Goal: Transaction & Acquisition: Purchase product/service

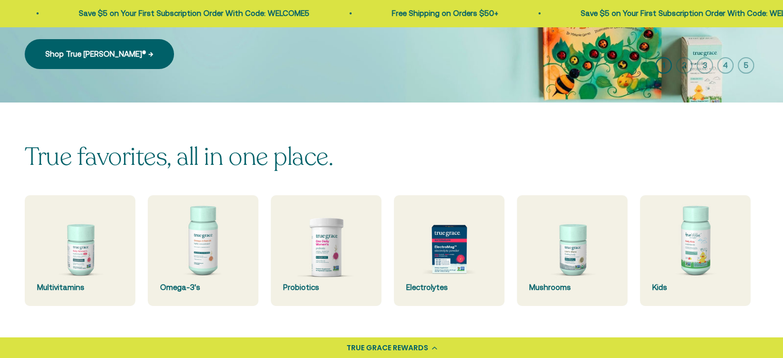
scroll to position [206, 0]
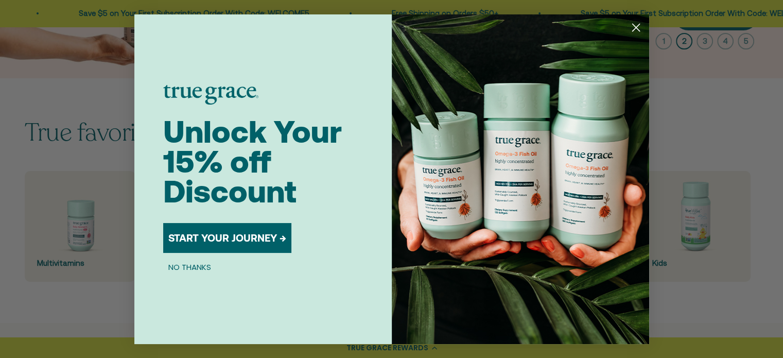
click at [635, 23] on circle "Close dialog" at bounding box center [635, 27] width 17 height 17
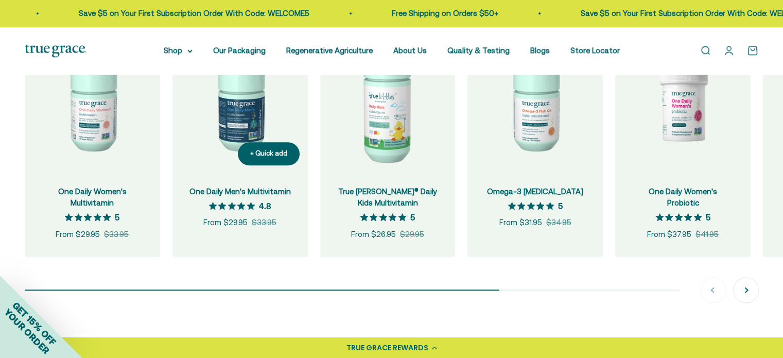
scroll to position [1081, 0]
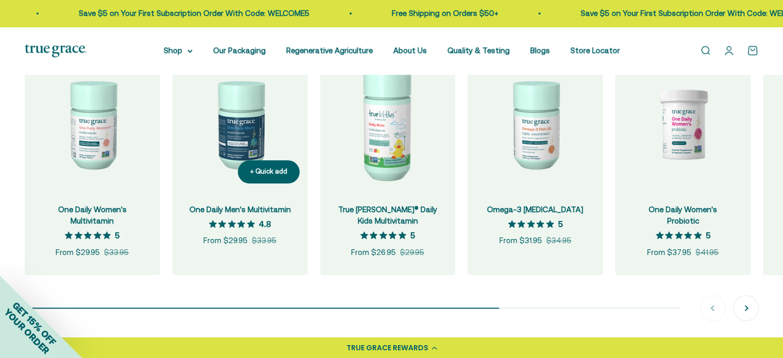
click at [236, 133] on img at bounding box center [239, 123] width 135 height 135
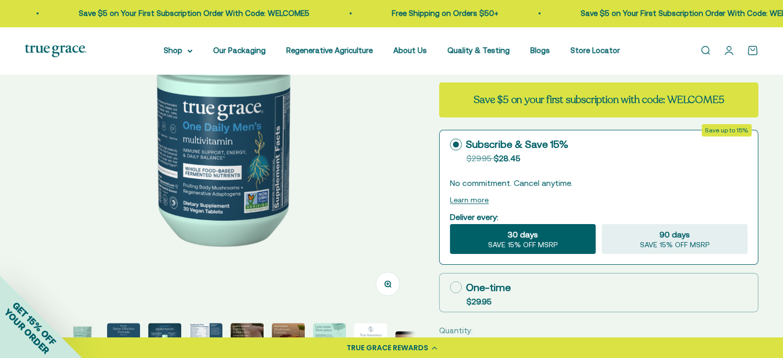
scroll to position [309, 0]
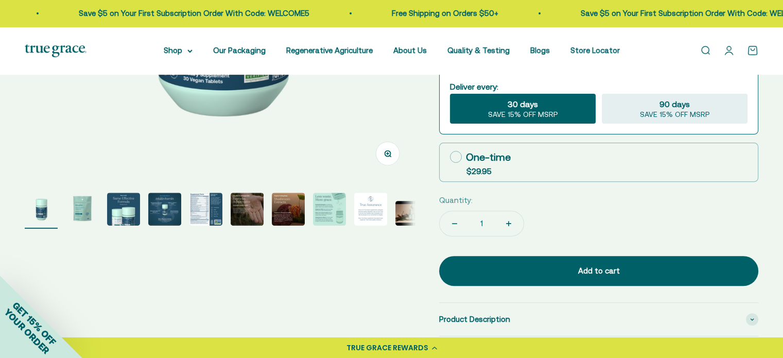
click at [199, 205] on img "Go to item 5" at bounding box center [205, 209] width 33 height 33
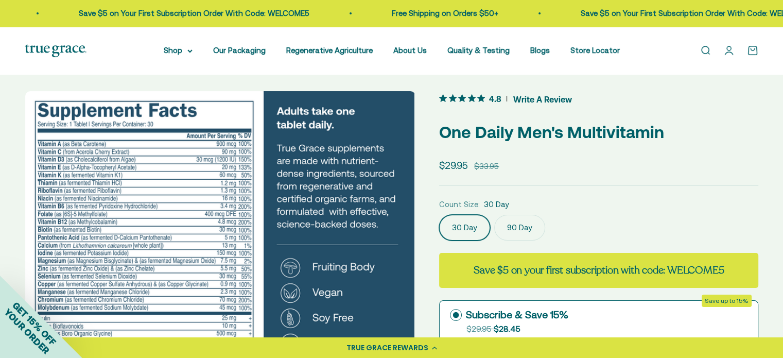
scroll to position [0, 0]
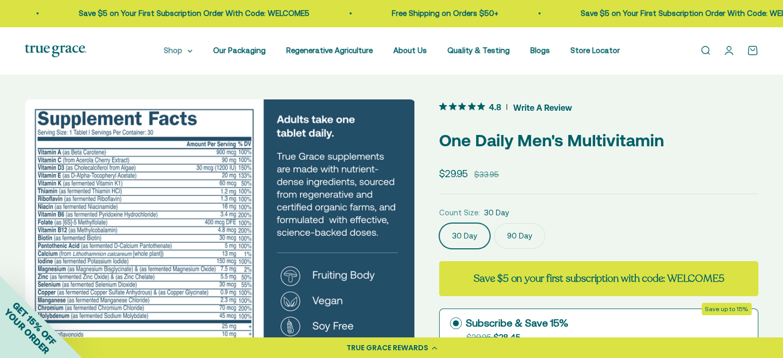
click at [179, 50] on summary "Shop" at bounding box center [178, 50] width 29 height 12
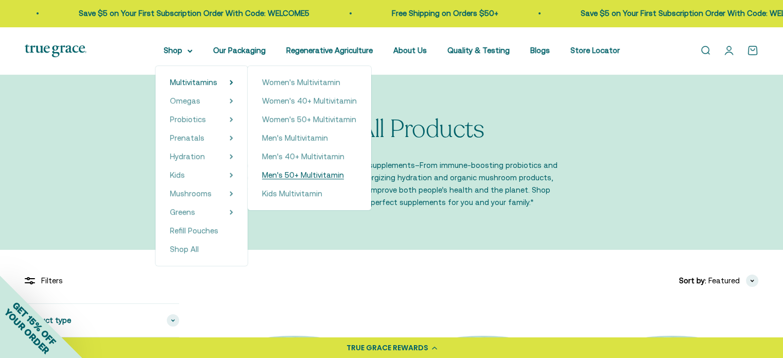
click at [319, 175] on span "Men's 50+ Multivitamin" at bounding box center [303, 174] width 82 height 9
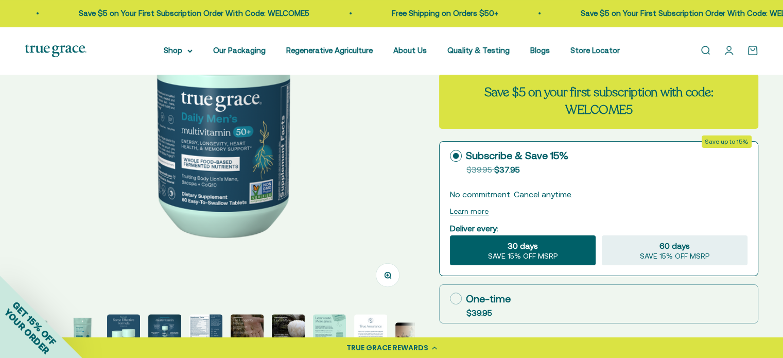
scroll to position [206, 0]
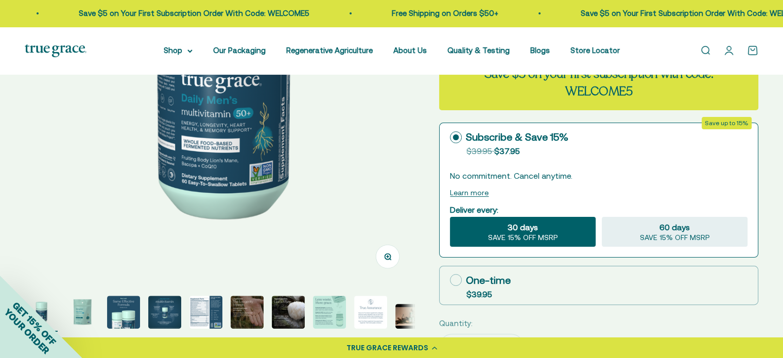
click at [212, 306] on img "Go to item 5" at bounding box center [205, 311] width 33 height 33
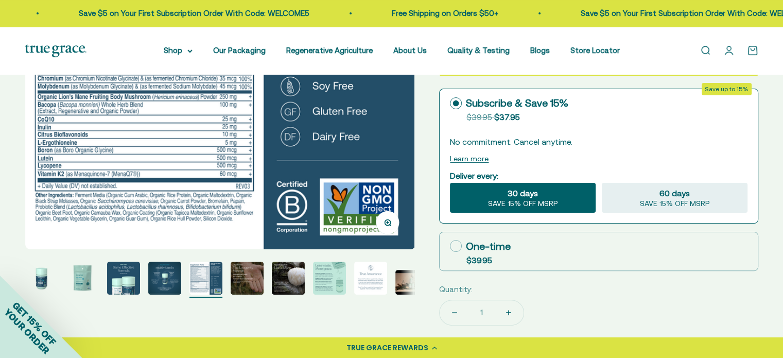
scroll to position [257, 0]
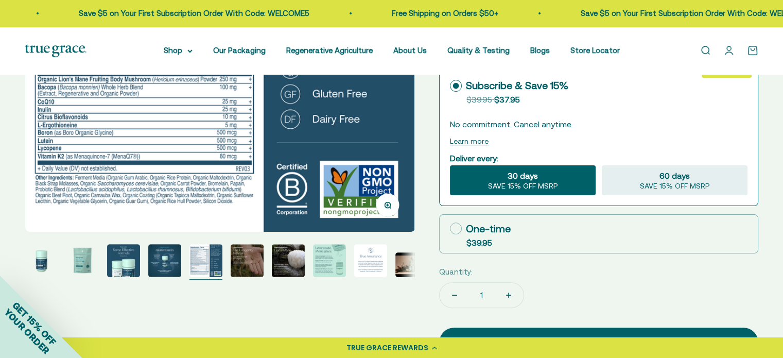
click at [50, 263] on img "Go to item 1" at bounding box center [41, 260] width 33 height 33
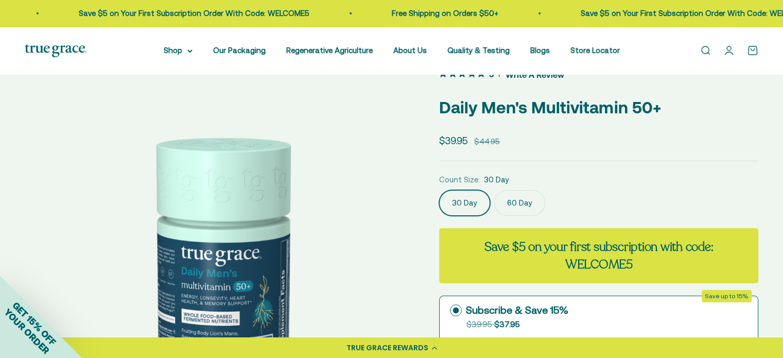
scroll to position [51, 0]
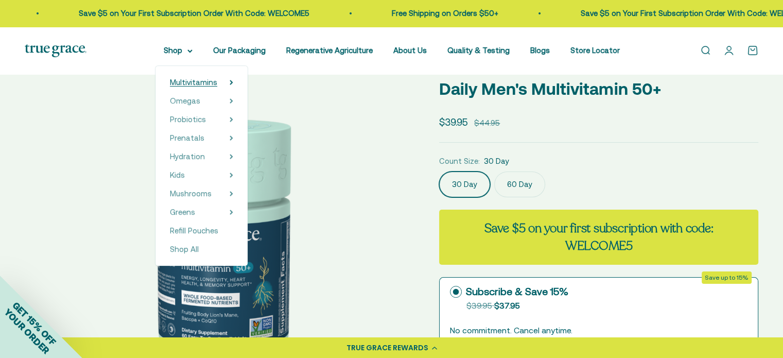
click at [232, 82] on icon at bounding box center [231, 82] width 2 height 4
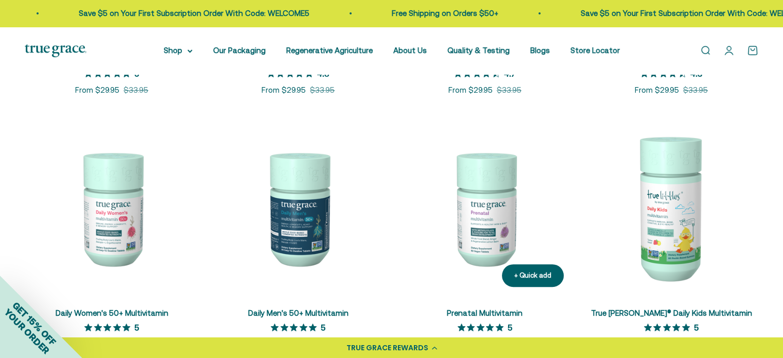
scroll to position [463, 0]
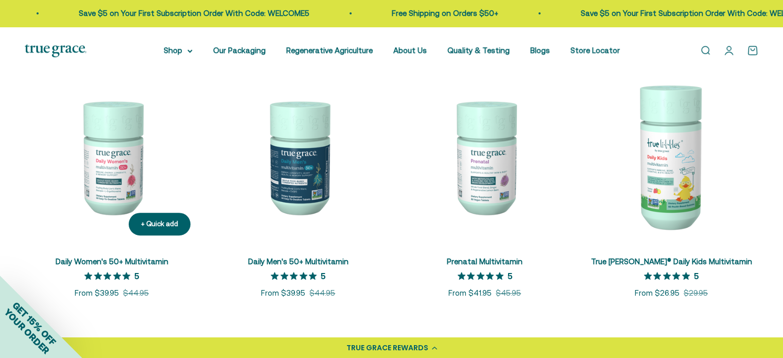
click at [124, 256] on span "Daily Women's 50+ Multivitamin" at bounding box center [112, 262] width 113 height 12
click at [105, 168] on img at bounding box center [112, 156] width 174 height 174
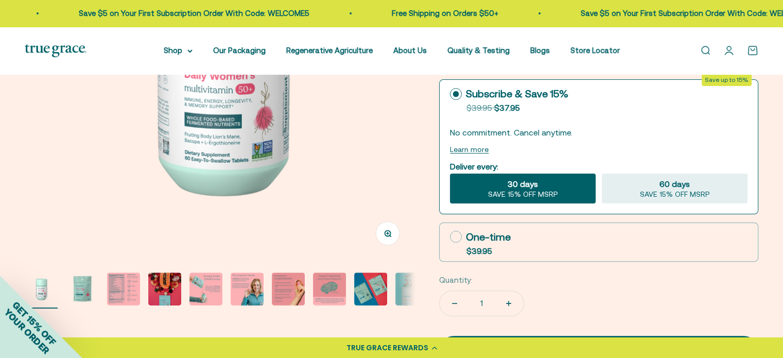
scroll to position [360, 0]
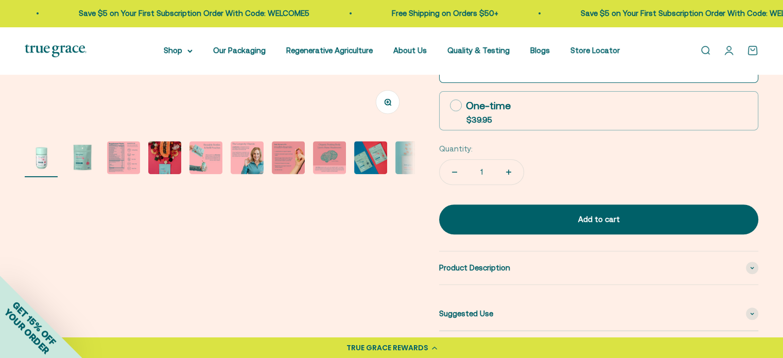
click at [111, 167] on img "Go to item 3" at bounding box center [123, 157] width 33 height 33
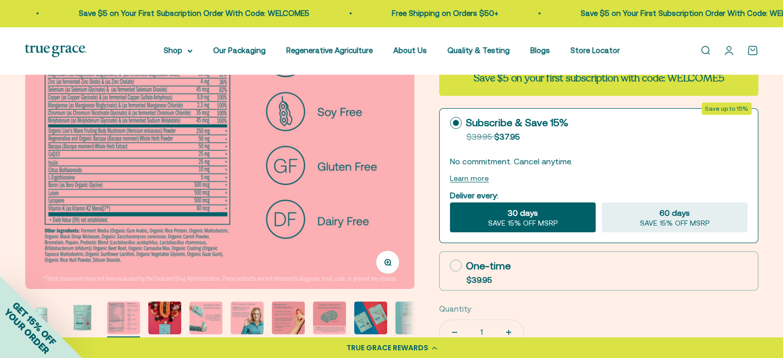
scroll to position [206, 0]
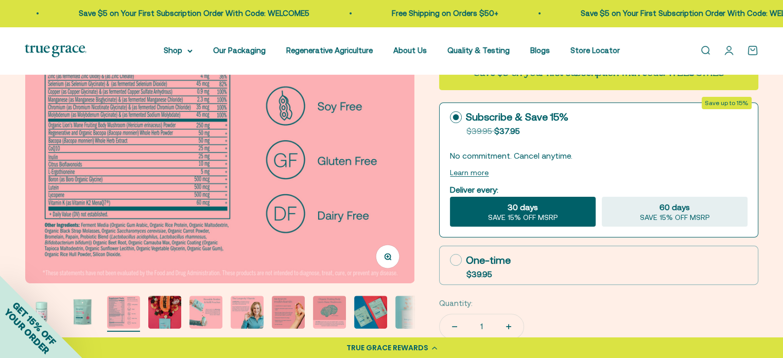
click at [459, 257] on icon at bounding box center [456, 260] width 12 height 12
click at [450, 259] on input "One-time $39.95" at bounding box center [449, 259] width 1 height 1
radio input "true"
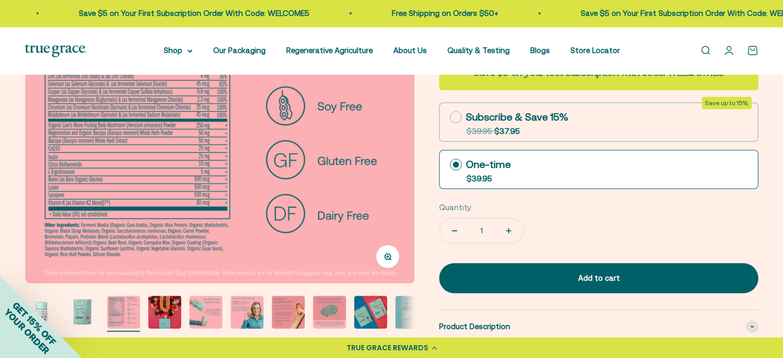
click at [500, 231] on button "Increase quantity" at bounding box center [509, 230] width 30 height 25
type input "2"
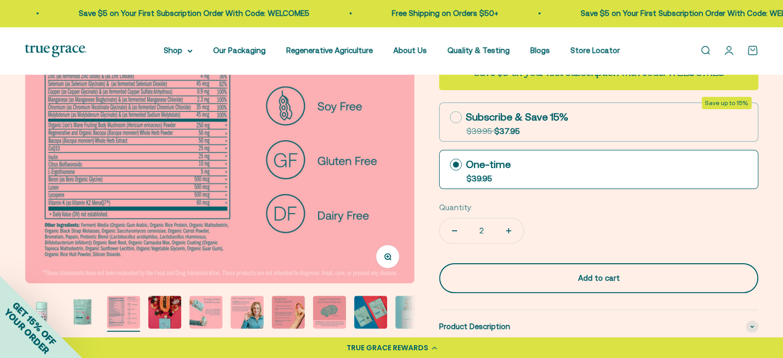
click at [555, 277] on div "Add to cart" at bounding box center [599, 278] width 278 height 12
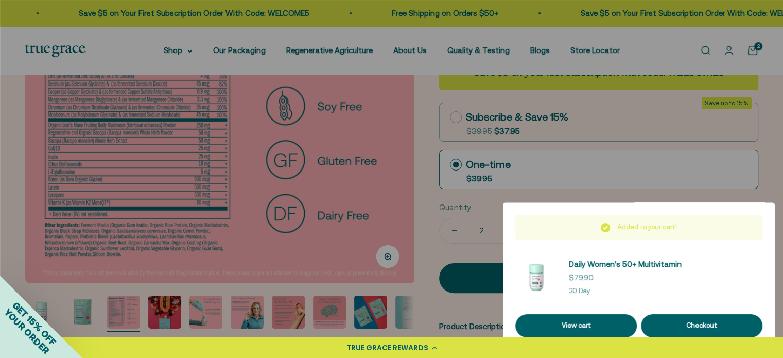
scroll to position [0, 813]
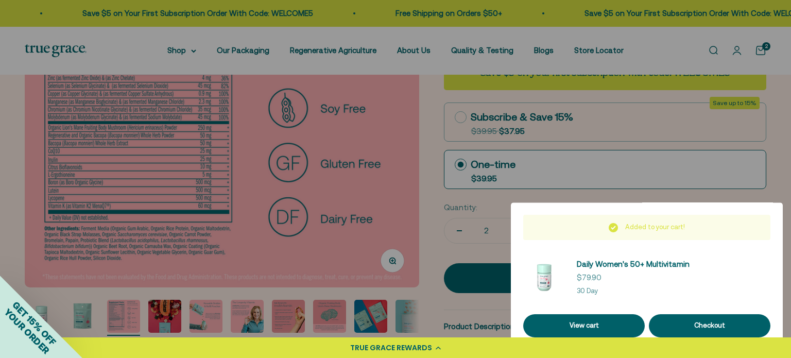
click at [408, 125] on div at bounding box center [395, 179] width 791 height 358
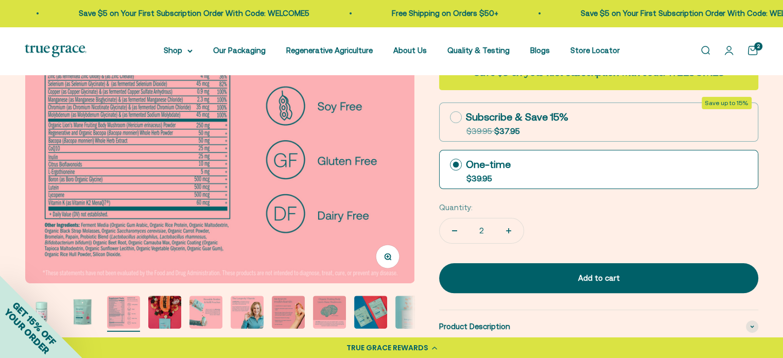
scroll to position [0, 0]
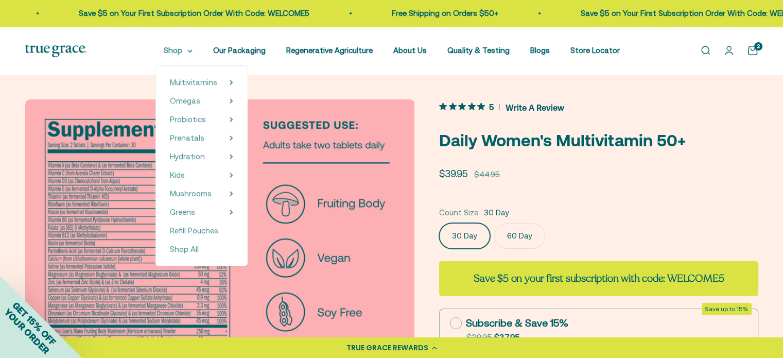
click at [192, 53] on summary "Shop" at bounding box center [178, 50] width 29 height 12
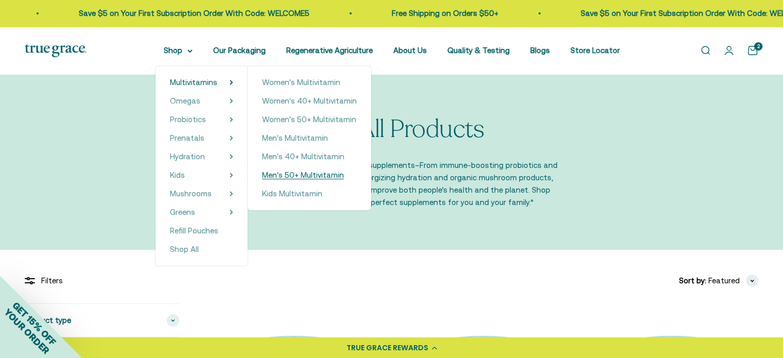
click at [320, 175] on span "Men's 50+ Multivitamin" at bounding box center [303, 174] width 82 height 9
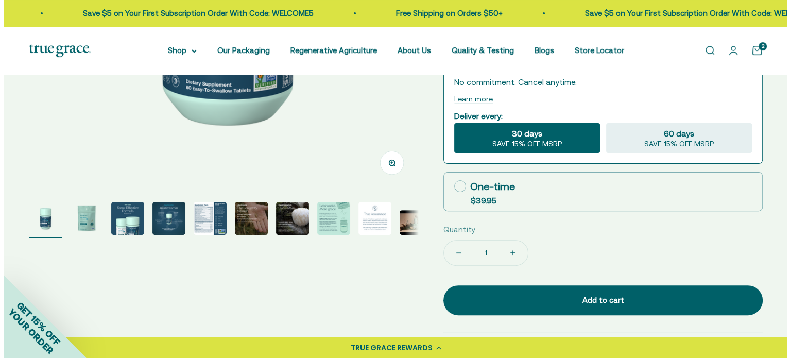
scroll to position [309, 0]
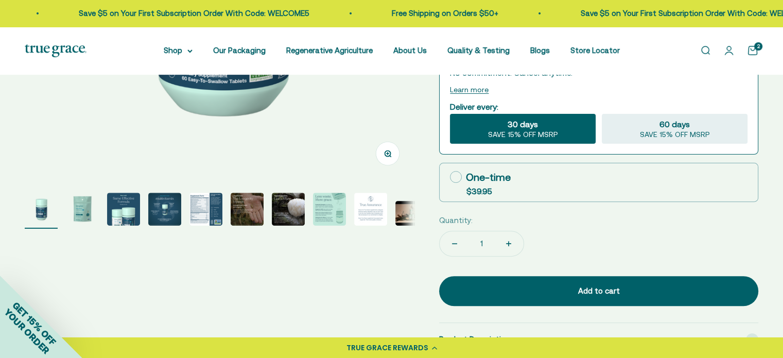
click at [458, 175] on icon at bounding box center [456, 177] width 12 height 12
click at [450, 177] on input "One-time $39.95" at bounding box center [449, 177] width 1 height 1
radio input "true"
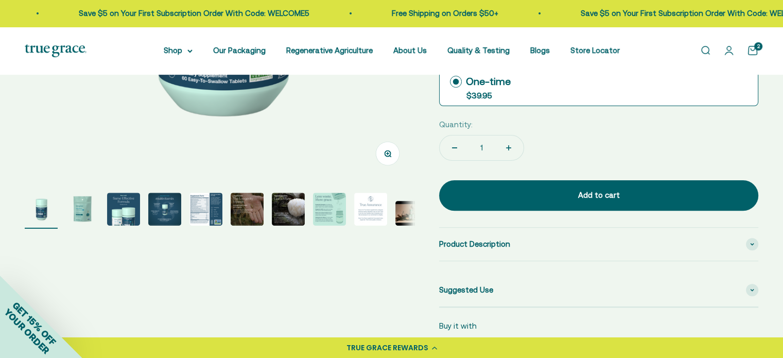
click at [500, 149] on button "Increase quantity" at bounding box center [509, 147] width 30 height 25
type input "2"
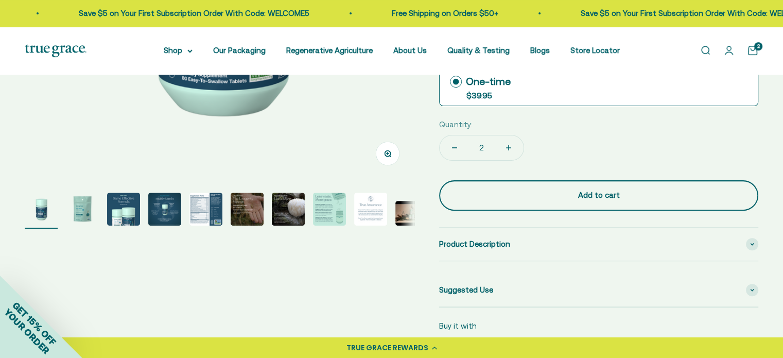
click at [524, 197] on div "Add to cart" at bounding box center [599, 195] width 278 height 12
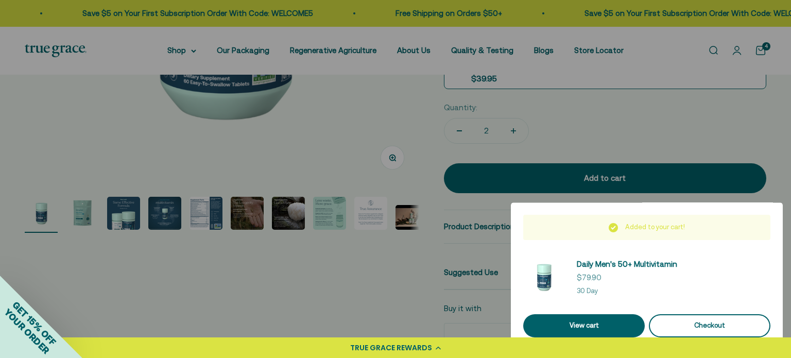
click at [684, 323] on div "Checkout" at bounding box center [709, 325] width 97 height 11
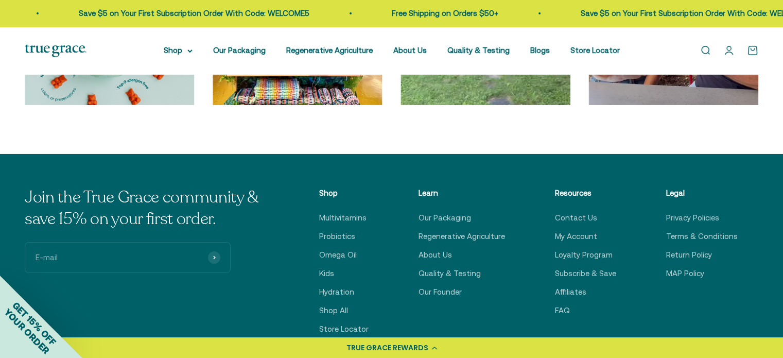
scroll to position [3547, 0]
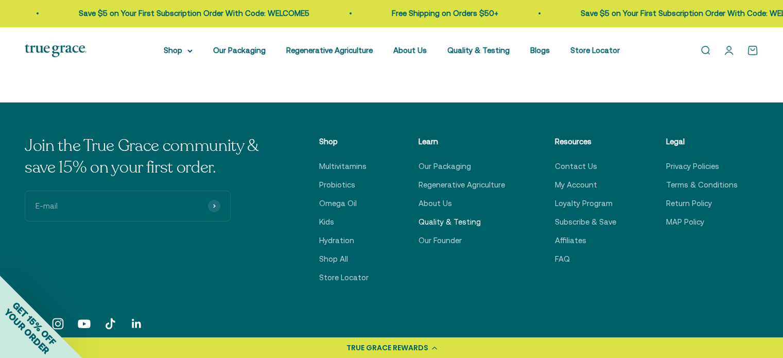
click at [456, 228] on link "Quality & Testing" at bounding box center [450, 222] width 62 height 12
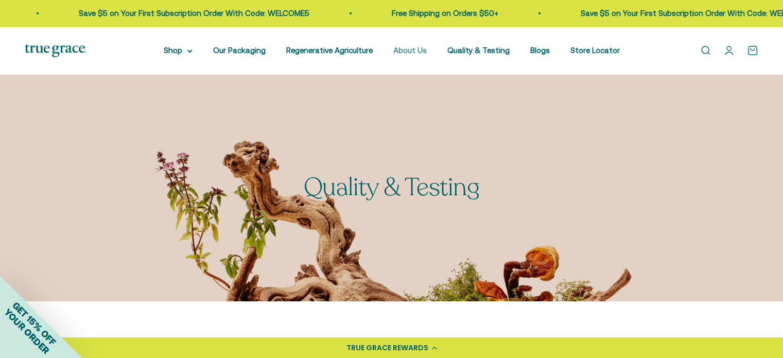
click at [405, 49] on link "About Us" at bounding box center [409, 50] width 33 height 9
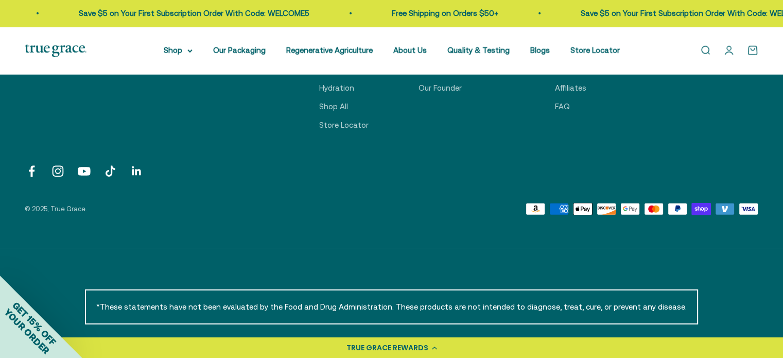
scroll to position [2567, 0]
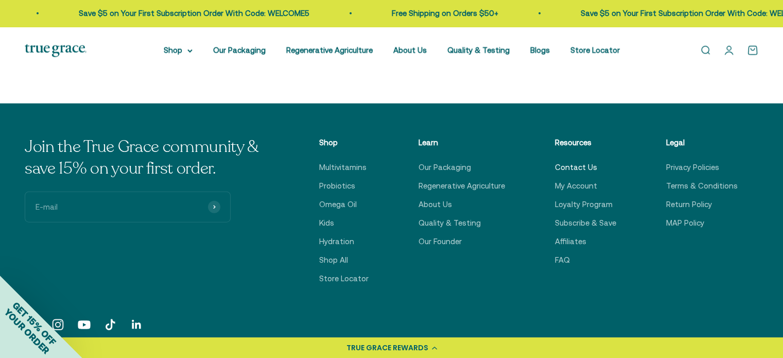
click at [575, 166] on link "Contact Us" at bounding box center [576, 167] width 42 height 12
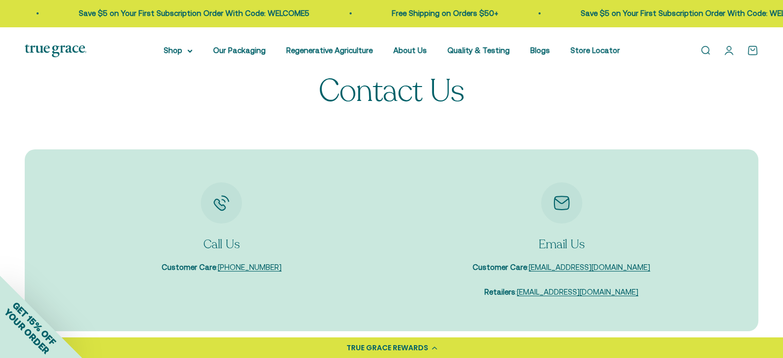
scroll to position [103, 0]
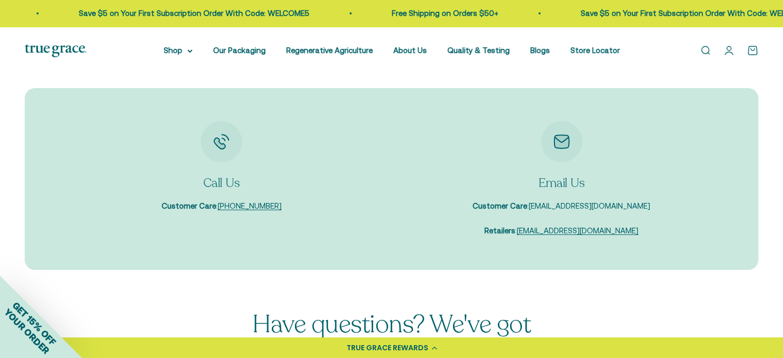
click at [567, 205] on link "[EMAIL_ADDRESS][DOMAIN_NAME]" at bounding box center [589, 205] width 121 height 9
click at [583, 275] on section "Call Us Customer Care : [PHONE_NUMBER] Email Us Customer Care : [EMAIL_ADDRESS]…" at bounding box center [391, 199] width 783 height 223
drag, startPoint x: 650, startPoint y: 203, endPoint x: 543, endPoint y: 206, distance: 107.6
click at [543, 206] on div "Email Us Customer Care : [EMAIL_ADDRESS][DOMAIN_NAME] Retailers : [EMAIL_ADDRES…" at bounding box center [562, 179] width 320 height 116
copy link "[EMAIL_ADDRESS][DOMAIN_NAME]"
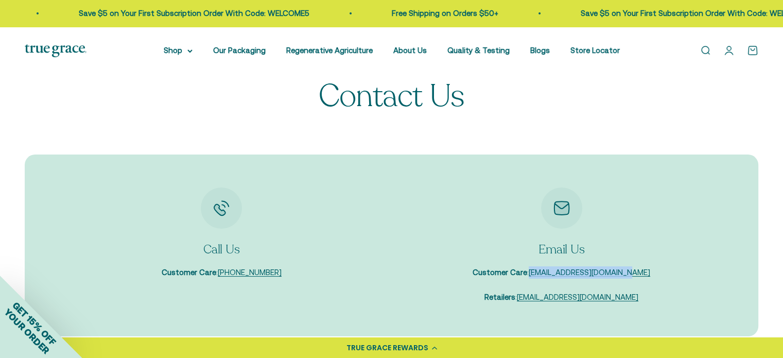
scroll to position [0, 0]
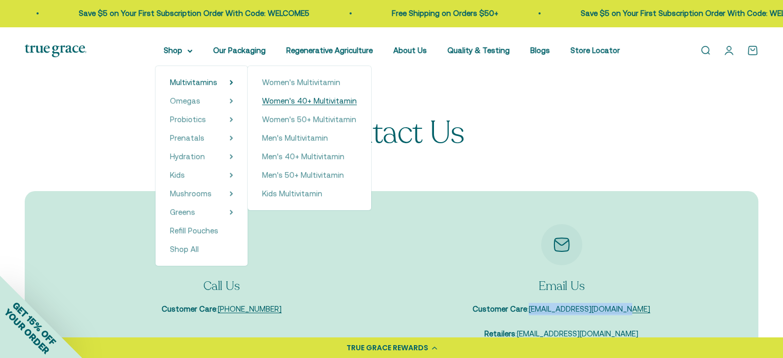
click at [294, 98] on span "Women's 40+ Multivitamin" at bounding box center [309, 100] width 95 height 9
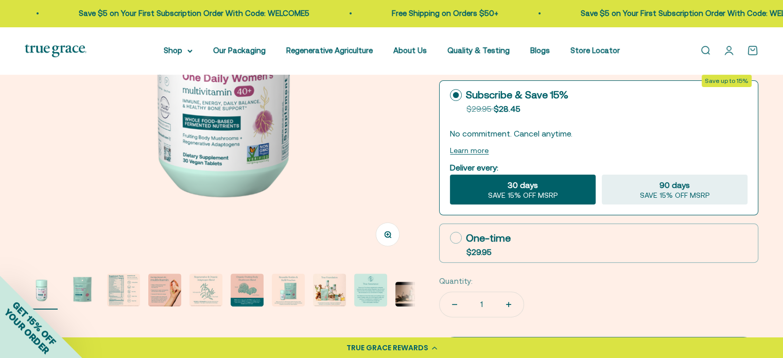
scroll to position [412, 0]
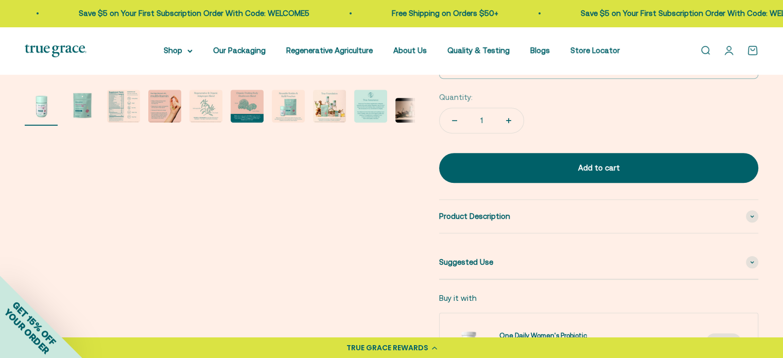
click at [120, 104] on img "Go to item 3" at bounding box center [123, 106] width 33 height 33
click at [121, 103] on img "Go to item 3" at bounding box center [123, 106] width 33 height 33
click at [140, 114] on page-dots at bounding box center [220, 108] width 390 height 36
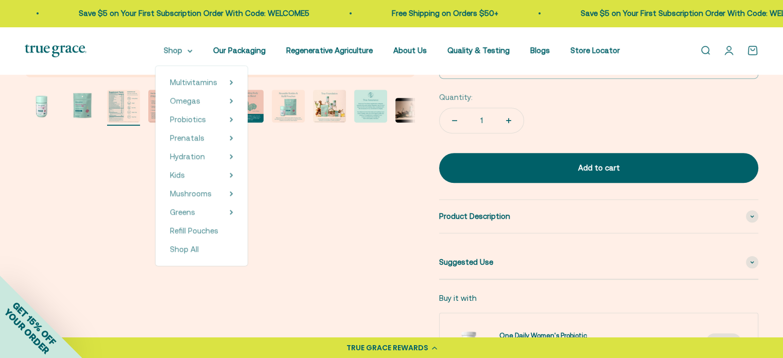
click at [191, 50] on summary "Shop" at bounding box center [178, 50] width 29 height 12
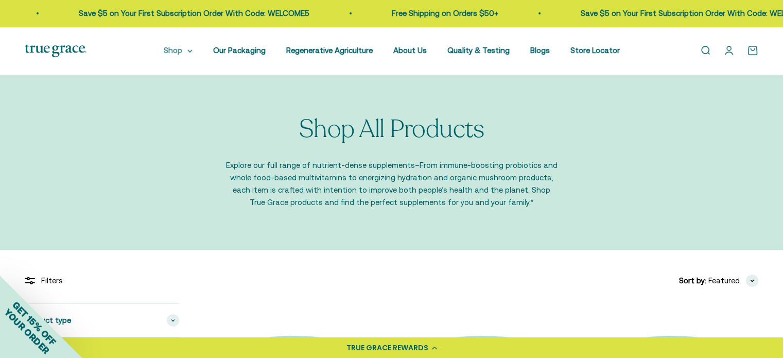
click at [189, 50] on summary "Shop" at bounding box center [178, 50] width 29 height 12
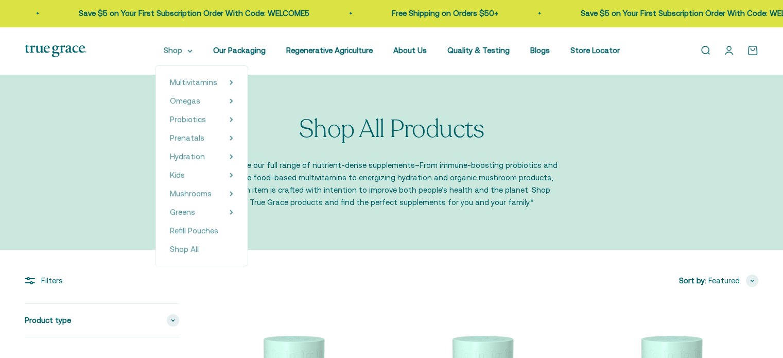
click at [193, 50] on icon at bounding box center [189, 51] width 5 height 4
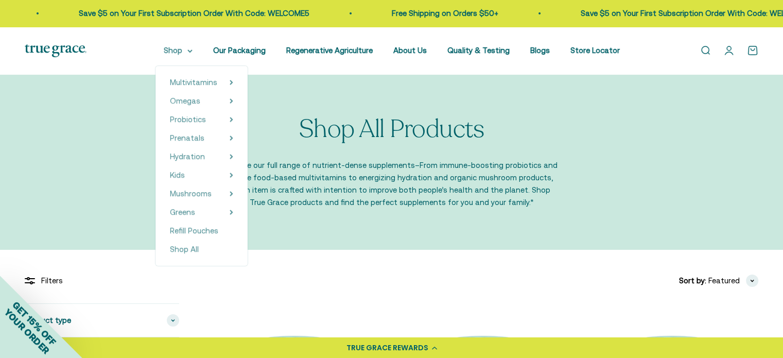
click at [193, 49] on icon at bounding box center [189, 51] width 5 height 4
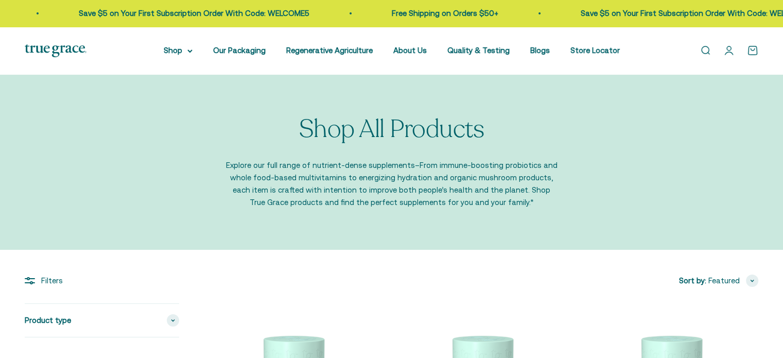
click at [203, 78] on div "Shop All Products Explore our full range of nutrient-dense supplements–From imm…" at bounding box center [391, 163] width 783 height 176
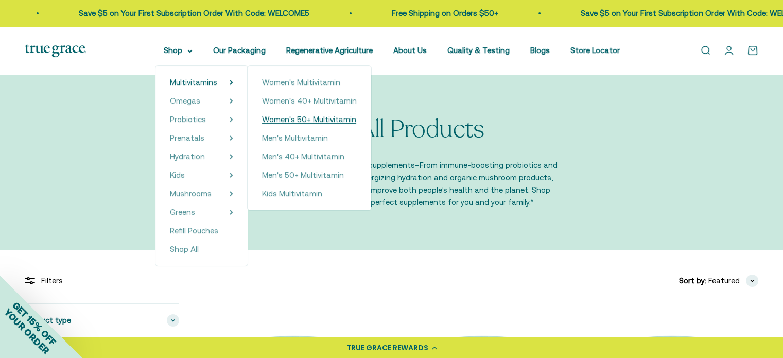
click at [303, 119] on span "Women's 50+ Multivitamin" at bounding box center [309, 119] width 94 height 9
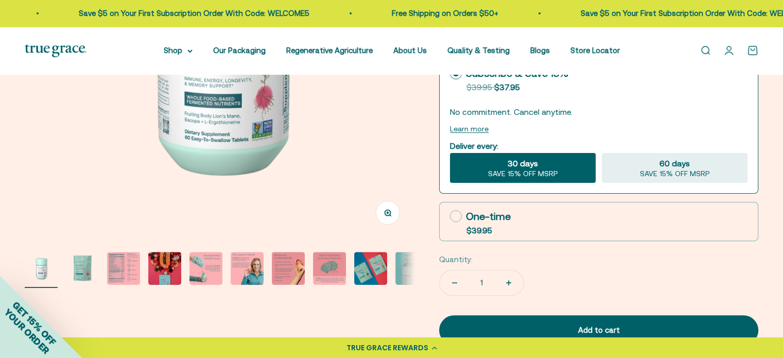
scroll to position [309, 0]
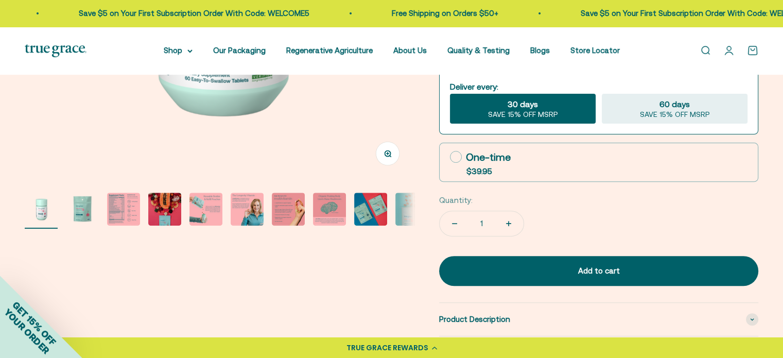
click at [128, 212] on img "Go to item 3" at bounding box center [123, 209] width 33 height 33
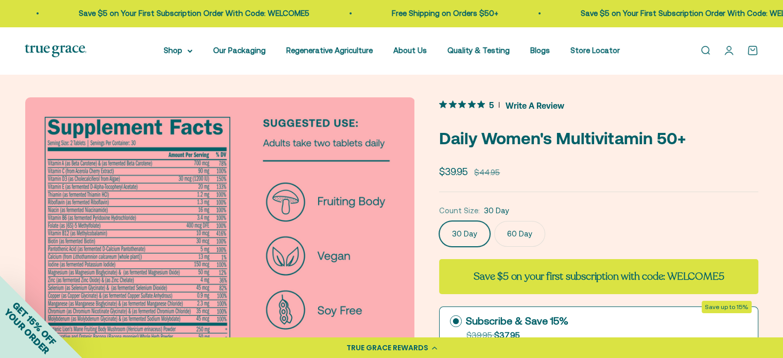
scroll to position [0, 0]
